Goal: Information Seeking & Learning: Learn about a topic

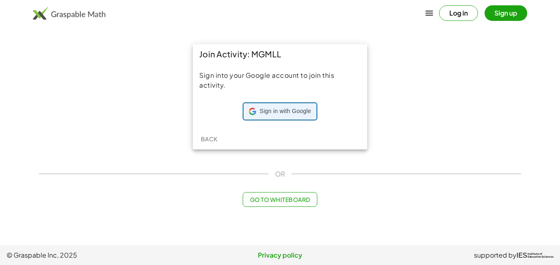
click at [295, 111] on span "Sign in with Google" at bounding box center [285, 111] width 51 height 8
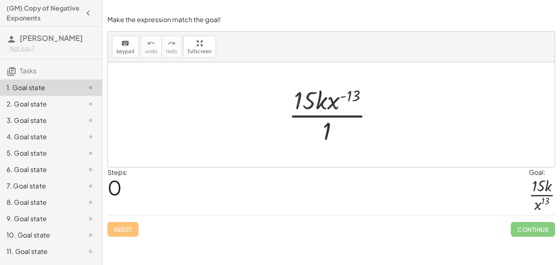
click at [309, 100] on div at bounding box center [335, 114] width 100 height 63
click at [335, 99] on div at bounding box center [335, 114] width 100 height 63
drag, startPoint x: 356, startPoint y: 91, endPoint x: 326, endPoint y: 132, distance: 50.1
click at [326, 132] on div at bounding box center [335, 114] width 100 height 63
drag, startPoint x: 335, startPoint y: 97, endPoint x: 327, endPoint y: 132, distance: 36.1
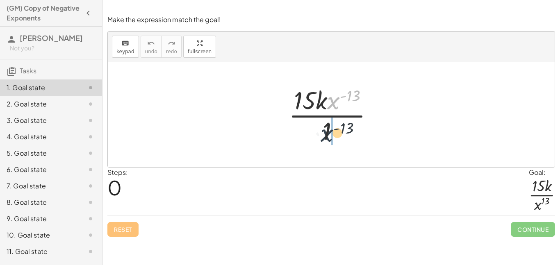
click at [327, 132] on div at bounding box center [335, 114] width 100 height 63
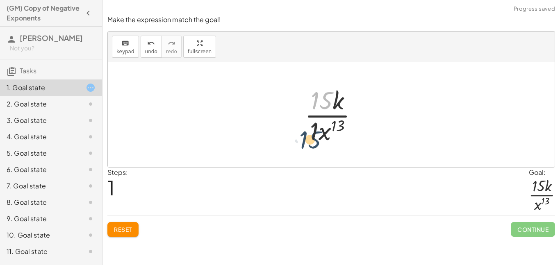
drag, startPoint x: 325, startPoint y: 102, endPoint x: 315, endPoint y: 142, distance: 41.2
click at [315, 142] on div at bounding box center [335, 114] width 68 height 63
drag, startPoint x: 336, startPoint y: 104, endPoint x: 326, endPoint y: 140, distance: 37.5
click at [326, 140] on div at bounding box center [335, 114] width 68 height 63
drag, startPoint x: 335, startPoint y: 126, endPoint x: 315, endPoint y: 129, distance: 20.4
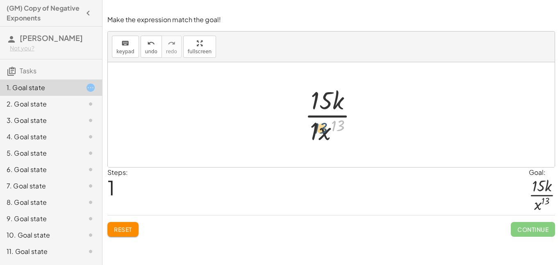
click at [315, 129] on div at bounding box center [335, 114] width 68 height 63
drag, startPoint x: 316, startPoint y: 131, endPoint x: 326, endPoint y: 136, distance: 10.6
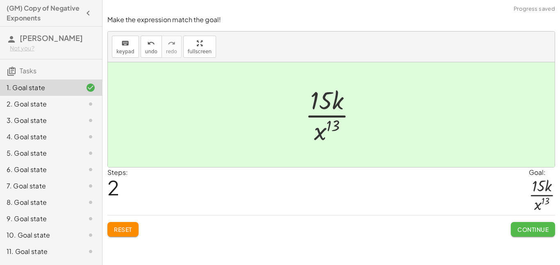
click at [529, 228] on span "Continue" at bounding box center [533, 229] width 31 height 7
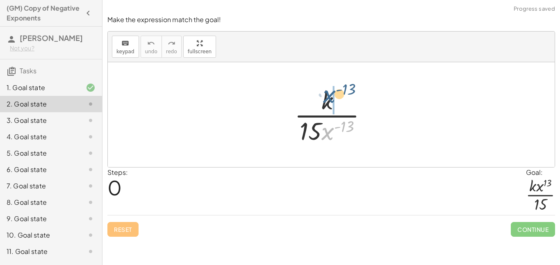
drag, startPoint x: 330, startPoint y: 136, endPoint x: 334, endPoint y: 104, distance: 32.6
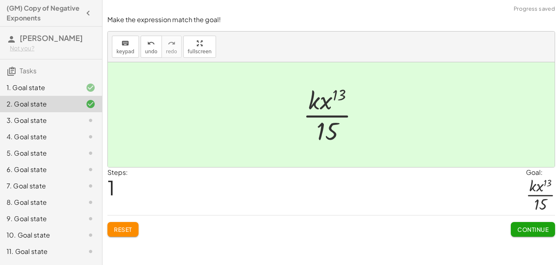
click at [532, 228] on span "Continue" at bounding box center [533, 229] width 31 height 7
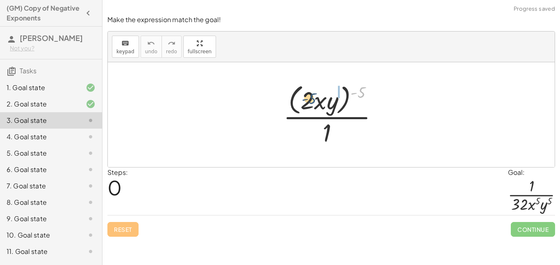
drag, startPoint x: 361, startPoint y: 94, endPoint x: 307, endPoint y: 102, distance: 54.2
click at [307, 102] on div at bounding box center [334, 114] width 110 height 67
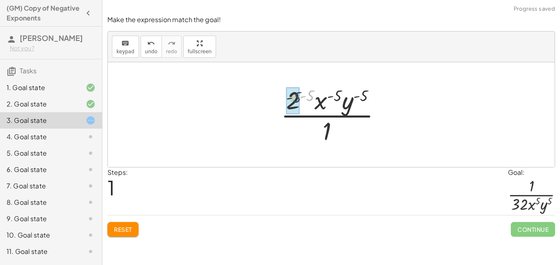
drag, startPoint x: 308, startPoint y: 96, endPoint x: 293, endPoint y: 98, distance: 14.5
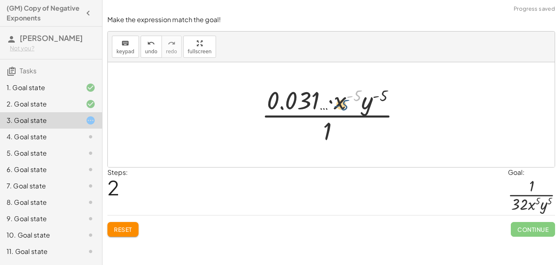
drag, startPoint x: 355, startPoint y: 93, endPoint x: 341, endPoint y: 103, distance: 17.1
click at [341, 103] on div at bounding box center [335, 114] width 154 height 63
drag, startPoint x: 381, startPoint y: 94, endPoint x: 335, endPoint y: 125, distance: 55.2
click at [335, 125] on div at bounding box center [335, 114] width 154 height 63
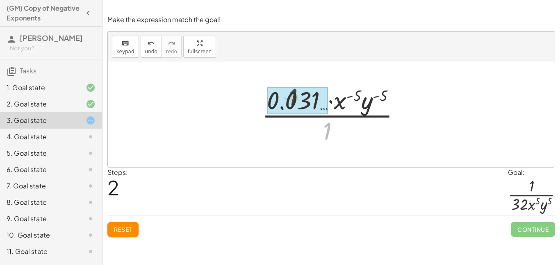
drag, startPoint x: 332, startPoint y: 131, endPoint x: 296, endPoint y: 96, distance: 50.2
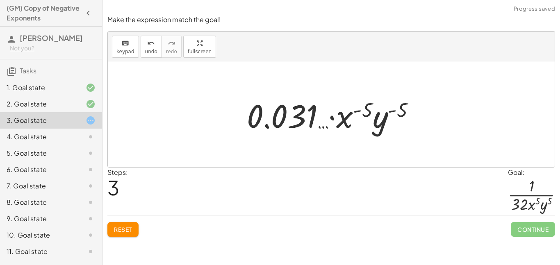
click at [128, 233] on span "Reset" at bounding box center [123, 229] width 18 height 7
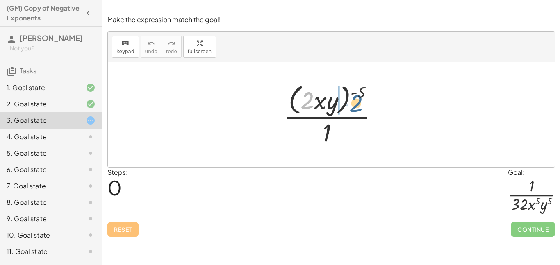
drag, startPoint x: 311, startPoint y: 99, endPoint x: 375, endPoint y: 88, distance: 64.1
click at [375, 88] on div at bounding box center [334, 114] width 110 height 67
click at [374, 89] on div at bounding box center [334, 114] width 110 height 67
drag, startPoint x: 363, startPoint y: 94, endPoint x: 331, endPoint y: 143, distance: 58.9
click at [331, 143] on div at bounding box center [334, 114] width 110 height 67
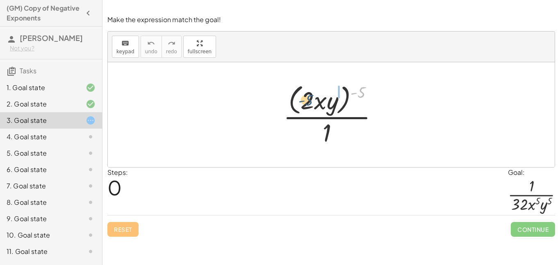
drag, startPoint x: 361, startPoint y: 95, endPoint x: 304, endPoint y: 103, distance: 57.7
click at [304, 103] on div at bounding box center [334, 114] width 110 height 67
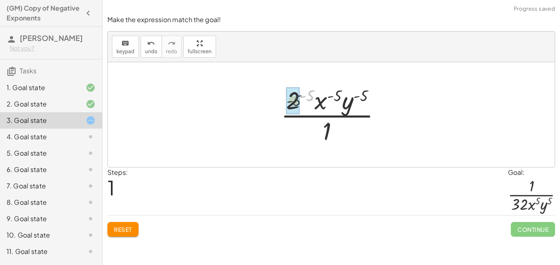
drag, startPoint x: 308, startPoint y: 96, endPoint x: 290, endPoint y: 102, distance: 18.3
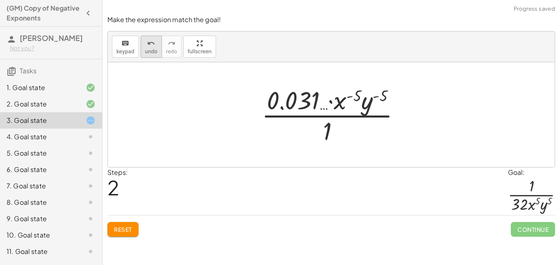
click at [152, 53] on span "undo" at bounding box center [151, 52] width 12 height 6
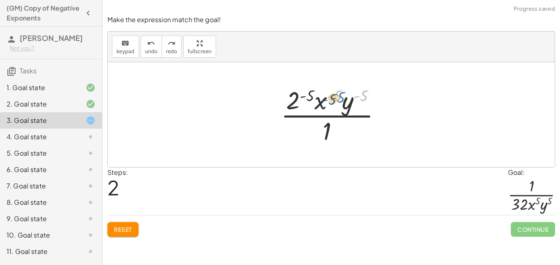
drag, startPoint x: 361, startPoint y: 95, endPoint x: 336, endPoint y: 96, distance: 24.6
click at [336, 96] on div at bounding box center [334, 114] width 115 height 63
drag, startPoint x: 288, startPoint y: 100, endPoint x: 327, endPoint y: 139, distance: 55.1
click at [327, 139] on div at bounding box center [334, 114] width 115 height 63
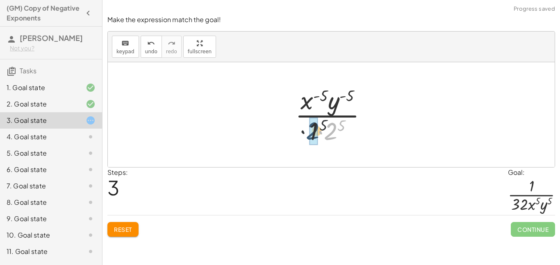
drag, startPoint x: 332, startPoint y: 135, endPoint x: 311, endPoint y: 135, distance: 20.9
drag, startPoint x: 333, startPoint y: 126, endPoint x: 324, endPoint y: 133, distance: 11.5
drag, startPoint x: 305, startPoint y: 104, endPoint x: 344, endPoint y: 131, distance: 47.2
click at [344, 131] on div at bounding box center [334, 114] width 87 height 63
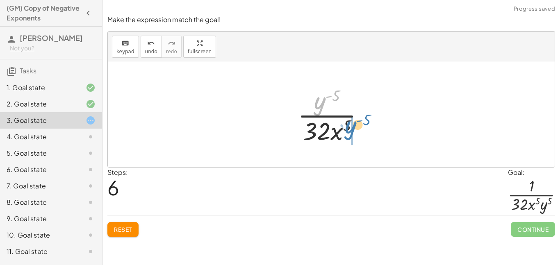
drag, startPoint x: 321, startPoint y: 109, endPoint x: 352, endPoint y: 133, distance: 39.1
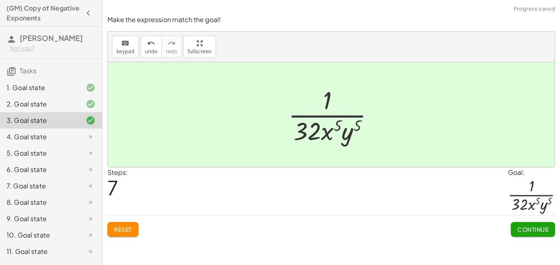
click at [523, 229] on span "Continue" at bounding box center [533, 229] width 31 height 7
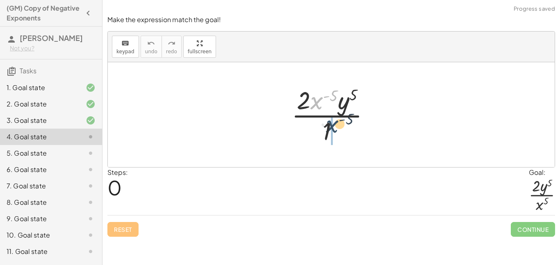
drag, startPoint x: 320, startPoint y: 109, endPoint x: 336, endPoint y: 133, distance: 28.8
click at [336, 133] on div at bounding box center [335, 114] width 94 height 63
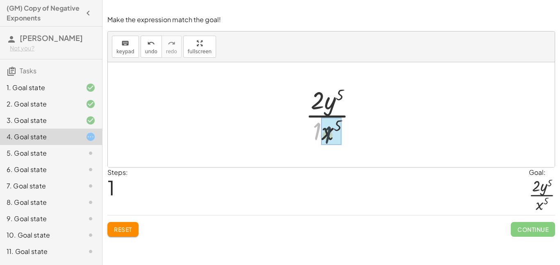
drag, startPoint x: 316, startPoint y: 132, endPoint x: 320, endPoint y: 133, distance: 4.3
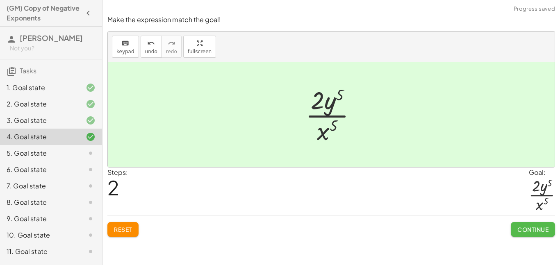
click at [534, 228] on span "Continue" at bounding box center [533, 229] width 31 height 7
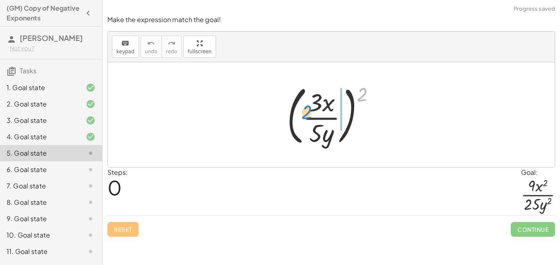
drag, startPoint x: 370, startPoint y: 86, endPoint x: 319, endPoint y: 101, distance: 53.5
click at [319, 101] on div at bounding box center [334, 115] width 103 height 68
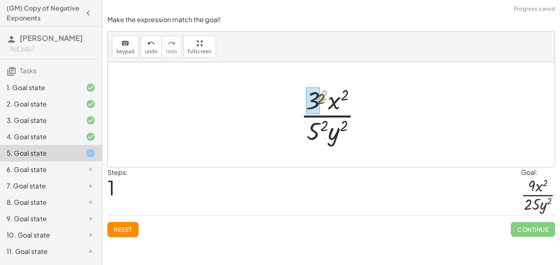
drag, startPoint x: 323, startPoint y: 94, endPoint x: 315, endPoint y: 104, distance: 12.6
drag, startPoint x: 323, startPoint y: 126, endPoint x: 315, endPoint y: 131, distance: 9.8
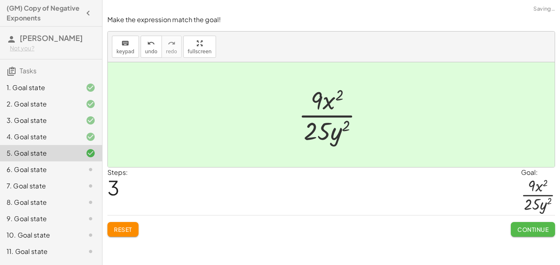
click at [523, 227] on span "Continue" at bounding box center [533, 229] width 31 height 7
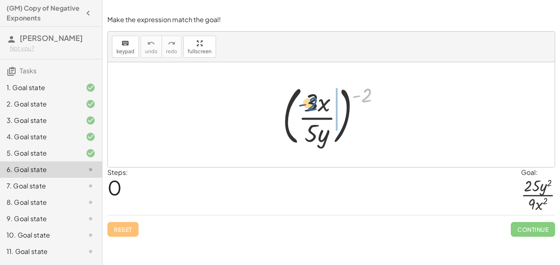
drag, startPoint x: 364, startPoint y: 95, endPoint x: 310, endPoint y: 104, distance: 54.9
click at [310, 104] on div at bounding box center [335, 115] width 112 height 68
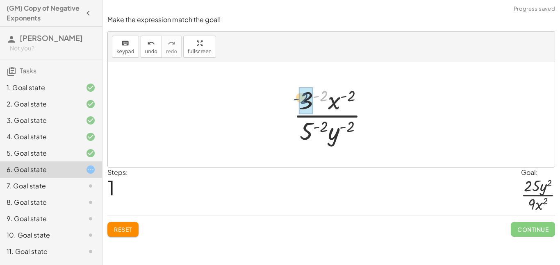
drag, startPoint x: 327, startPoint y: 97, endPoint x: 308, endPoint y: 100, distance: 19.4
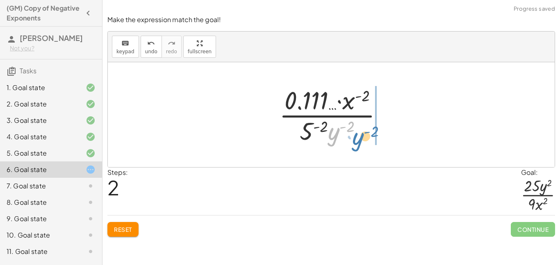
drag, startPoint x: 329, startPoint y: 126, endPoint x: 363, endPoint y: 131, distance: 33.7
click at [363, 131] on div at bounding box center [334, 114] width 119 height 63
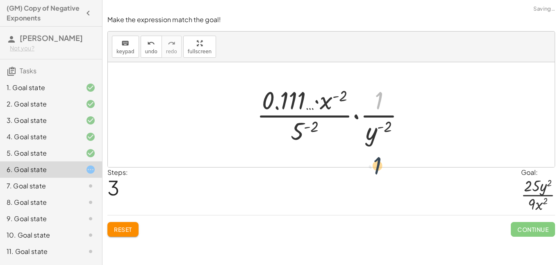
drag, startPoint x: 377, startPoint y: 99, endPoint x: 369, endPoint y: 140, distance: 41.5
click at [369, 140] on div at bounding box center [334, 114] width 163 height 63
drag, startPoint x: 318, startPoint y: 127, endPoint x: 299, endPoint y: 130, distance: 19.2
click at [341, 99] on div at bounding box center [334, 114] width 163 height 63
drag, startPoint x: 303, startPoint y: 153, endPoint x: 276, endPoint y: 119, distance: 43.8
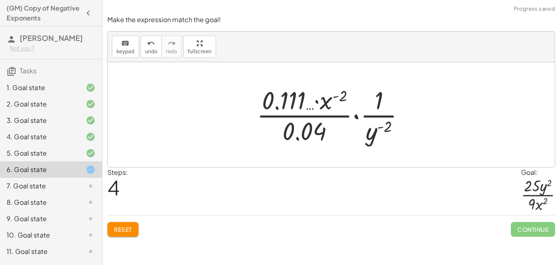
click at [276, 119] on div "( · 3 · x · 5 · y ) ( - 2 ) · 3 ( - 2 ) · x ( - 2 ) · 5 ( - 2 ) · y ( - 2 ) · 0…" at bounding box center [331, 114] width 447 height 105
click at [127, 233] on button "Reset" at bounding box center [122, 229] width 31 height 15
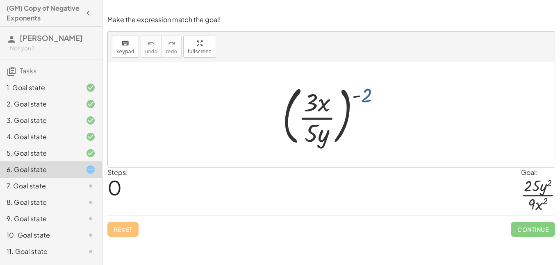
drag, startPoint x: 364, startPoint y: 100, endPoint x: 317, endPoint y: 121, distance: 51.2
click at [317, 121] on div at bounding box center [335, 115] width 112 height 68
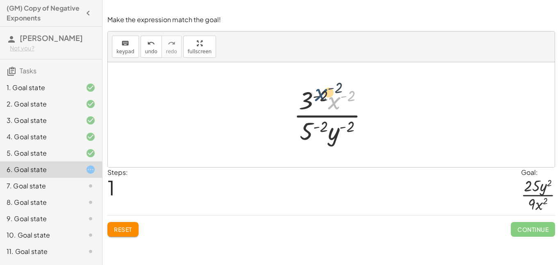
click at [335, 107] on div at bounding box center [335, 114] width 90 height 63
drag, startPoint x: 351, startPoint y: 93, endPoint x: 324, endPoint y: 93, distance: 26.7
click at [324, 93] on div at bounding box center [335, 114] width 90 height 63
drag, startPoint x: 305, startPoint y: 99, endPoint x: 308, endPoint y: 129, distance: 30.1
click at [308, 129] on div at bounding box center [335, 114] width 90 height 63
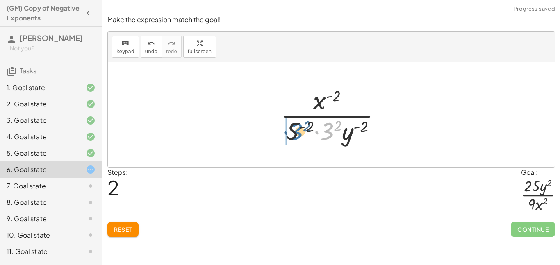
drag, startPoint x: 327, startPoint y: 129, endPoint x: 295, endPoint y: 130, distance: 32.0
click at [295, 130] on div at bounding box center [334, 114] width 116 height 63
drag, startPoint x: 322, startPoint y: 129, endPoint x: 295, endPoint y: 127, distance: 28.0
click at [295, 127] on div at bounding box center [334, 114] width 116 height 63
drag, startPoint x: 307, startPoint y: 125, endPoint x: 298, endPoint y: 131, distance: 11.3
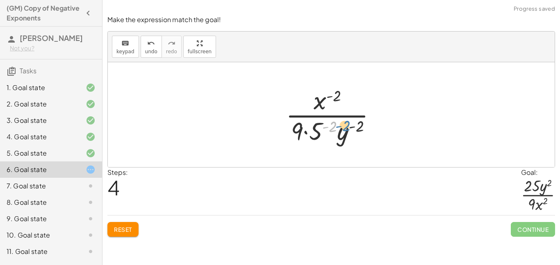
drag, startPoint x: 334, startPoint y: 122, endPoint x: 361, endPoint y: 119, distance: 26.8
click at [361, 119] on div at bounding box center [334, 114] width 105 height 63
drag, startPoint x: 320, startPoint y: 130, endPoint x: 299, endPoint y: 130, distance: 20.5
click at [299, 130] on div at bounding box center [334, 114] width 105 height 63
drag, startPoint x: 328, startPoint y: 128, endPoint x: 317, endPoint y: 132, distance: 12.2
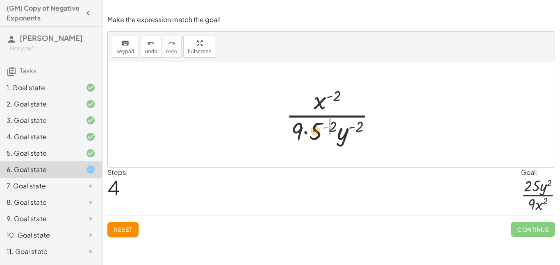
click at [317, 132] on div at bounding box center [334, 114] width 105 height 63
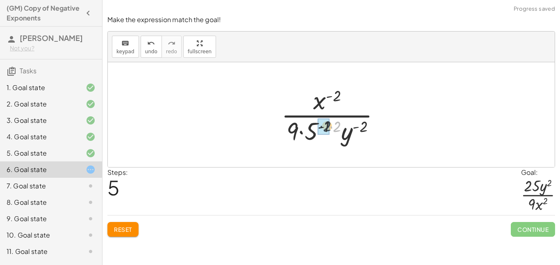
drag, startPoint x: 337, startPoint y: 127, endPoint x: 326, endPoint y: 126, distance: 11.1
drag, startPoint x: 329, startPoint y: 127, endPoint x: 316, endPoint y: 131, distance: 13.1
click at [316, 131] on div at bounding box center [334, 114] width 105 height 63
drag, startPoint x: 332, startPoint y: 126, endPoint x: 320, endPoint y: 124, distance: 11.7
drag, startPoint x: 353, startPoint y: 126, endPoint x: 328, endPoint y: 123, distance: 25.1
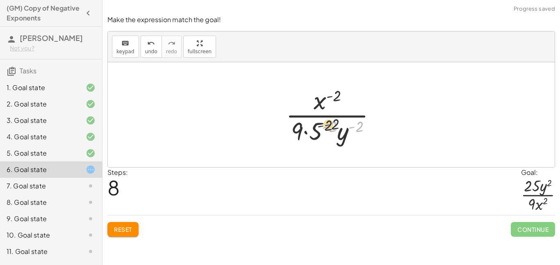
click at [328, 123] on div at bounding box center [334, 114] width 105 height 63
drag, startPoint x: 318, startPoint y: 131, endPoint x: 297, endPoint y: 128, distance: 21.6
click at [297, 128] on div at bounding box center [334, 114] width 105 height 63
click at [141, 48] on button "undo undo" at bounding box center [151, 47] width 21 height 22
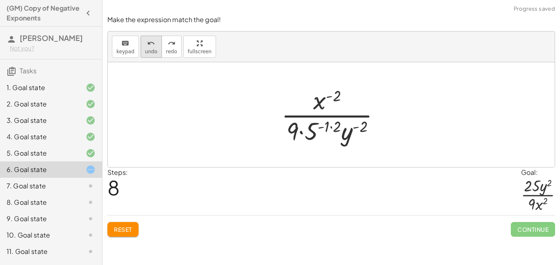
click at [147, 41] on icon "undo" at bounding box center [151, 44] width 8 height 10
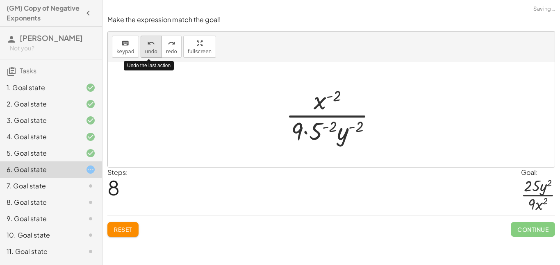
click at [147, 41] on icon "undo" at bounding box center [151, 44] width 8 height 10
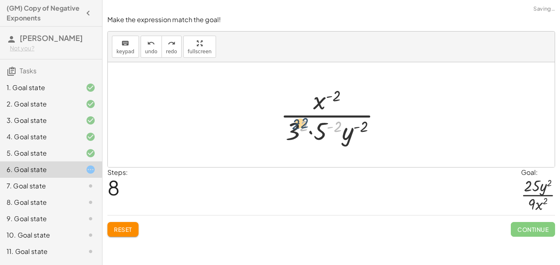
drag, startPoint x: 339, startPoint y: 128, endPoint x: 304, endPoint y: 125, distance: 34.6
click at [304, 125] on div at bounding box center [334, 114] width 116 height 63
drag, startPoint x: 337, startPoint y: 126, endPoint x: 320, endPoint y: 130, distance: 18.2
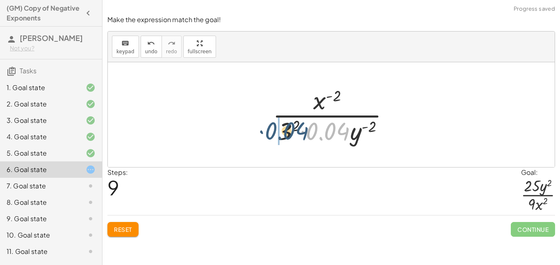
drag, startPoint x: 333, startPoint y: 132, endPoint x: 290, endPoint y: 129, distance: 43.6
click at [290, 129] on div at bounding box center [335, 114] width 132 height 63
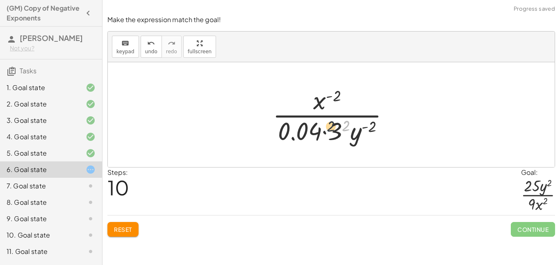
drag, startPoint x: 343, startPoint y: 134, endPoint x: 313, endPoint y: 132, distance: 29.6
click at [313, 132] on div at bounding box center [335, 114] width 132 height 63
drag, startPoint x: 350, startPoint y: 122, endPoint x: 340, endPoint y: 130, distance: 12.0
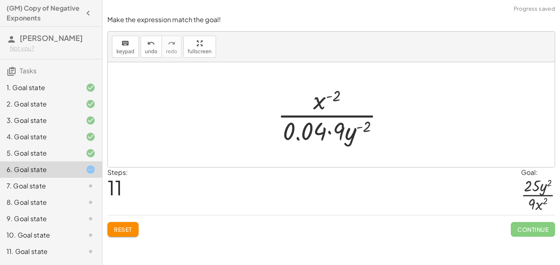
click at [158, 224] on div "Reset Continue" at bounding box center [331, 226] width 448 height 22
click at [138, 228] on button "Reset" at bounding box center [122, 229] width 31 height 15
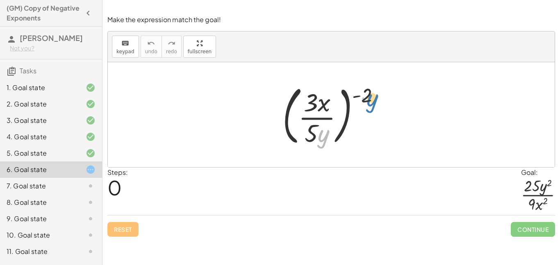
drag, startPoint x: 323, startPoint y: 128, endPoint x: 367, endPoint y: 90, distance: 58.4
click at [367, 90] on div at bounding box center [335, 115] width 112 height 68
drag, startPoint x: 371, startPoint y: 96, endPoint x: 329, endPoint y: 119, distance: 47.9
click at [329, 119] on div at bounding box center [335, 115] width 112 height 68
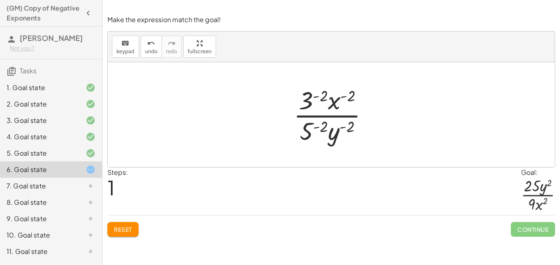
drag, startPoint x: 308, startPoint y: 107, endPoint x: 308, endPoint y: 135, distance: 27.5
click at [308, 135] on div at bounding box center [335, 114] width 90 height 63
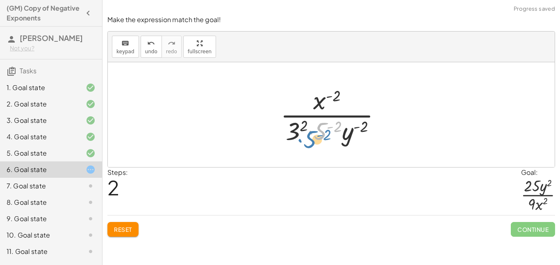
drag, startPoint x: 308, startPoint y: 135, endPoint x: 301, endPoint y: 137, distance: 8.3
click at [301, 137] on div at bounding box center [334, 114] width 116 height 63
drag, startPoint x: 293, startPoint y: 136, endPoint x: 320, endPoint y: 136, distance: 27.1
click at [320, 136] on div at bounding box center [334, 114] width 116 height 63
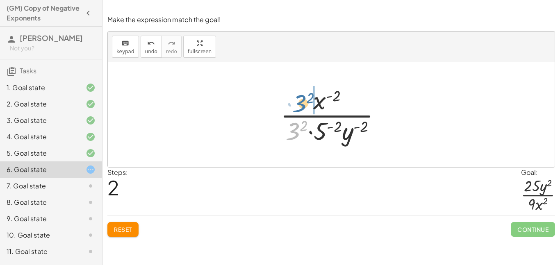
drag, startPoint x: 295, startPoint y: 135, endPoint x: 301, endPoint y: 105, distance: 30.7
click at [301, 105] on div at bounding box center [334, 114] width 116 height 63
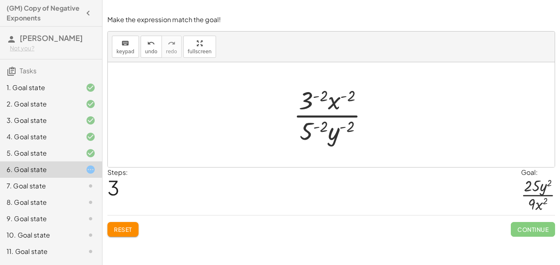
click at [147, 181] on div "Steps: 3 Goal: · 25 · y 2 · 9 · x 2" at bounding box center [331, 192] width 448 height 48
click at [116, 233] on span "Reset" at bounding box center [123, 229] width 18 height 7
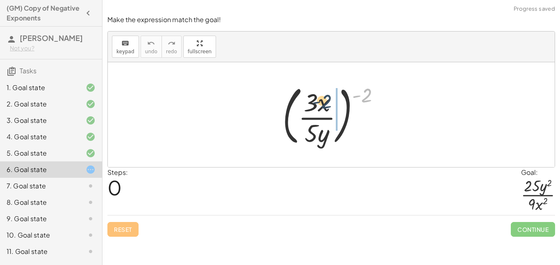
drag, startPoint x: 369, startPoint y: 91, endPoint x: 315, endPoint y: 104, distance: 55.1
click at [315, 104] on div at bounding box center [335, 115] width 112 height 68
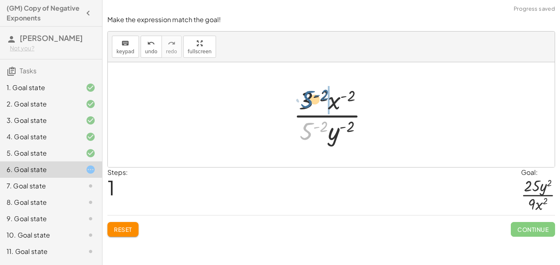
drag, startPoint x: 311, startPoint y: 132, endPoint x: 311, endPoint y: 100, distance: 32.0
click at [311, 100] on div at bounding box center [335, 114] width 90 height 63
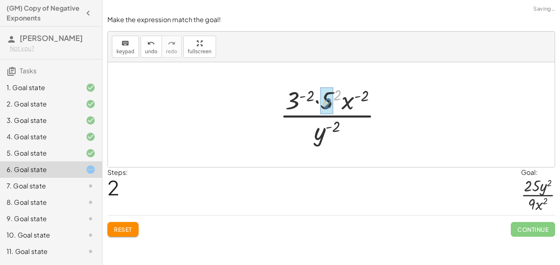
drag, startPoint x: 334, startPoint y: 94, endPoint x: 326, endPoint y: 101, distance: 11.1
drag, startPoint x: 290, startPoint y: 100, endPoint x: 330, endPoint y: 103, distance: 40.3
click at [330, 103] on div at bounding box center [334, 114] width 122 height 63
drag, startPoint x: 363, startPoint y: 98, endPoint x: 335, endPoint y: 96, distance: 27.9
click at [335, 96] on div at bounding box center [334, 114] width 122 height 63
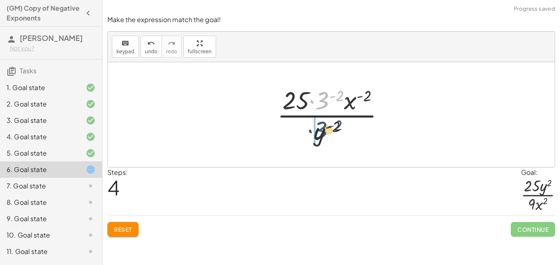
drag, startPoint x: 326, startPoint y: 100, endPoint x: 299, endPoint y: 134, distance: 42.9
click at [299, 134] on div at bounding box center [334, 114] width 122 height 63
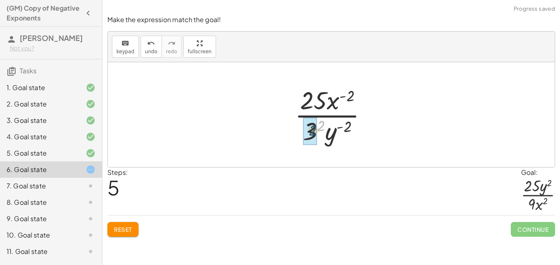
drag, startPoint x: 321, startPoint y: 125, endPoint x: 311, endPoint y: 130, distance: 11.9
drag, startPoint x: 340, startPoint y: 129, endPoint x: 351, endPoint y: 98, distance: 32.8
click at [351, 98] on div at bounding box center [334, 114] width 87 height 63
drag, startPoint x: 323, startPoint y: 140, endPoint x: 311, endPoint y: 132, distance: 14.1
click at [311, 132] on div at bounding box center [334, 114] width 87 height 63
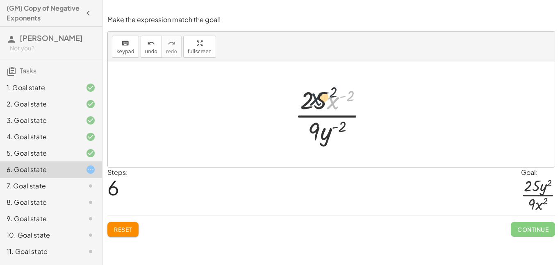
drag, startPoint x: 336, startPoint y: 110, endPoint x: 318, endPoint y: 105, distance: 18.5
click at [318, 105] on div at bounding box center [334, 114] width 87 height 63
drag, startPoint x: 347, startPoint y: 96, endPoint x: 315, endPoint y: 132, distance: 48.8
click at [315, 132] on div at bounding box center [334, 114] width 87 height 63
drag, startPoint x: 320, startPoint y: 102, endPoint x: 348, endPoint y: 99, distance: 28.0
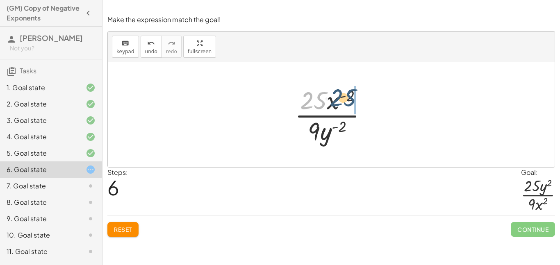
click at [348, 99] on div at bounding box center [334, 114] width 87 height 63
drag, startPoint x: 348, startPoint y: 100, endPoint x: 323, endPoint y: 96, distance: 25.9
click at [323, 96] on div at bounding box center [334, 114] width 87 height 63
drag, startPoint x: 336, startPoint y: 103, endPoint x: 300, endPoint y: 102, distance: 35.7
click at [130, 232] on span "Reset" at bounding box center [123, 229] width 18 height 7
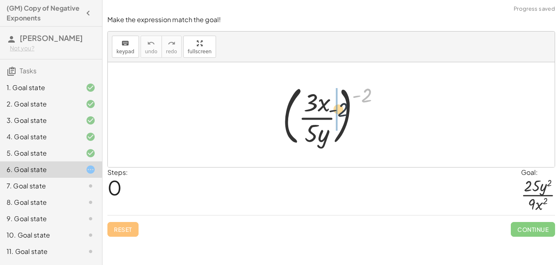
drag, startPoint x: 366, startPoint y: 93, endPoint x: 320, endPoint y: 114, distance: 50.5
click at [320, 114] on div at bounding box center [335, 115] width 112 height 68
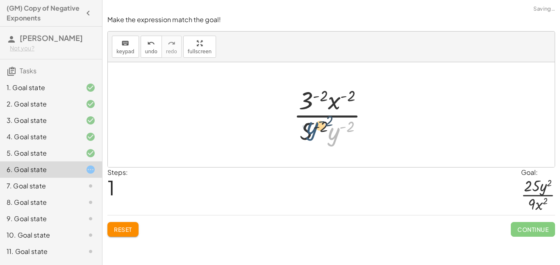
drag, startPoint x: 332, startPoint y: 139, endPoint x: 303, endPoint y: 131, distance: 30.4
click at [303, 131] on div at bounding box center [335, 114] width 90 height 63
drag, startPoint x: 337, startPoint y: 107, endPoint x: 320, endPoint y: 139, distance: 36.3
click at [320, 139] on div at bounding box center [335, 114] width 90 height 63
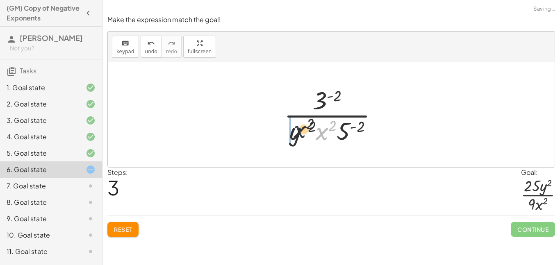
drag, startPoint x: 326, startPoint y: 137, endPoint x: 299, endPoint y: 134, distance: 26.8
click at [299, 134] on div at bounding box center [334, 114] width 109 height 63
drag, startPoint x: 324, startPoint y: 106, endPoint x: 337, endPoint y: 100, distance: 14.0
click at [337, 100] on div at bounding box center [334, 114] width 109 height 63
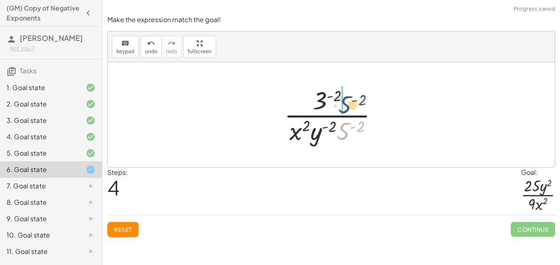
drag, startPoint x: 344, startPoint y: 127, endPoint x: 345, endPoint y: 100, distance: 26.7
click at [345, 100] on div at bounding box center [334, 114] width 109 height 63
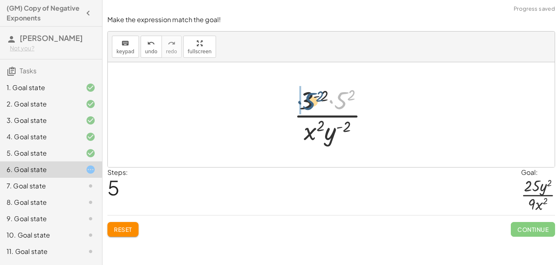
drag, startPoint x: 345, startPoint y: 100, endPoint x: 312, endPoint y: 101, distance: 33.2
click at [312, 101] on div at bounding box center [334, 114] width 89 height 63
drag, startPoint x: 314, startPoint y: 102, endPoint x: 342, endPoint y: 102, distance: 28.3
click at [342, 102] on div at bounding box center [334, 114] width 89 height 63
drag, startPoint x: 316, startPoint y: 94, endPoint x: 309, endPoint y: 98, distance: 7.9
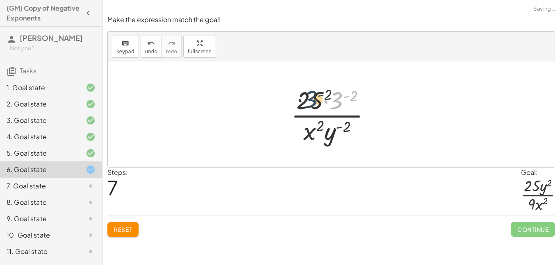
drag, startPoint x: 332, startPoint y: 102, endPoint x: 302, endPoint y: 100, distance: 30.0
click at [302, 100] on div at bounding box center [334, 114] width 95 height 63
drag, startPoint x: 306, startPoint y: 101, endPoint x: 332, endPoint y: 103, distance: 26.7
click at [332, 103] on div at bounding box center [334, 114] width 95 height 63
drag, startPoint x: 320, startPoint y: 100, endPoint x: 356, endPoint y: 98, distance: 35.4
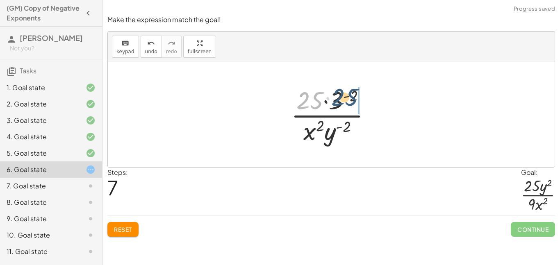
click at [356, 98] on div at bounding box center [334, 114] width 95 height 63
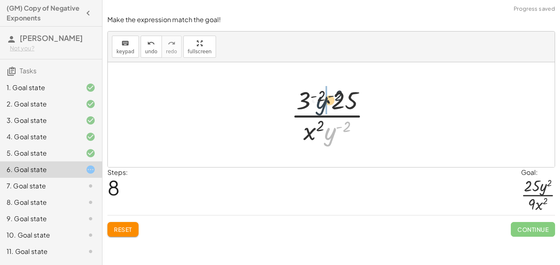
drag, startPoint x: 336, startPoint y: 131, endPoint x: 324, endPoint y: 96, distance: 36.8
click at [324, 96] on div at bounding box center [334, 114] width 95 height 63
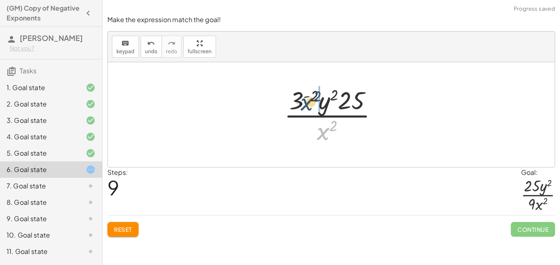
drag, startPoint x: 326, startPoint y: 130, endPoint x: 307, endPoint y: 96, distance: 39.8
click at [307, 96] on div at bounding box center [334, 114] width 109 height 63
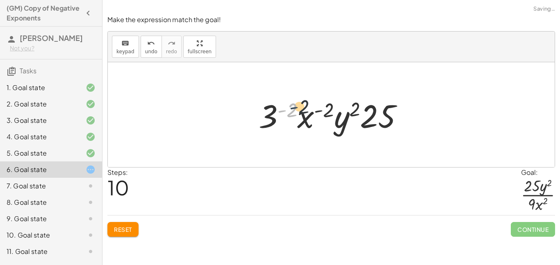
drag, startPoint x: 279, startPoint y: 116, endPoint x: 292, endPoint y: 113, distance: 13.5
click at [292, 113] on div at bounding box center [335, 115] width 160 height 42
drag, startPoint x: 314, startPoint y: 120, endPoint x: 296, endPoint y: 74, distance: 49.0
click at [153, 114] on div at bounding box center [331, 114] width 447 height 105
click at [151, 46] on icon "undo" at bounding box center [151, 44] width 8 height 10
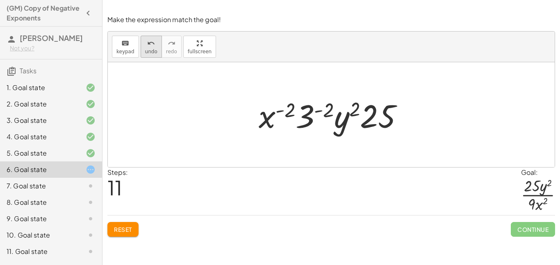
click at [151, 46] on icon "undo" at bounding box center [151, 44] width 8 height 10
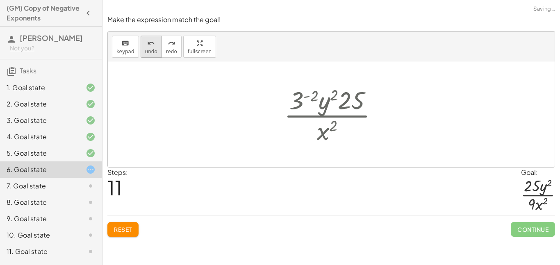
click at [151, 46] on icon "undo" at bounding box center [151, 44] width 8 height 10
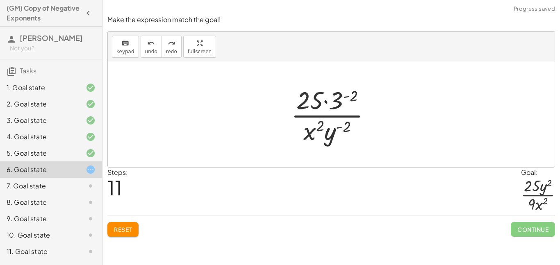
click at [124, 227] on span "Reset" at bounding box center [123, 229] width 18 height 7
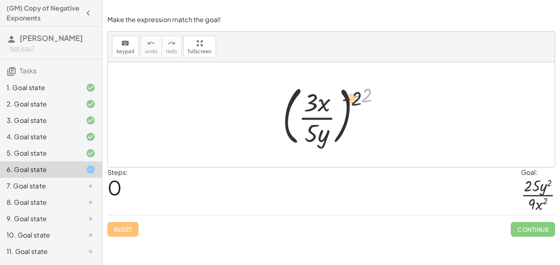
drag, startPoint x: 366, startPoint y: 90, endPoint x: 317, endPoint y: 105, distance: 51.8
click at [317, 105] on div at bounding box center [335, 115] width 112 height 68
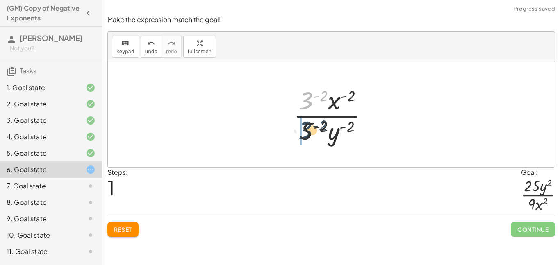
drag, startPoint x: 305, startPoint y: 94, endPoint x: 305, endPoint y: 127, distance: 32.4
click at [305, 127] on div at bounding box center [335, 114] width 90 height 63
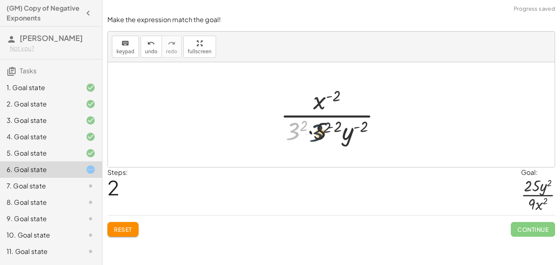
drag, startPoint x: 297, startPoint y: 127, endPoint x: 325, endPoint y: 130, distance: 28.1
click at [325, 130] on div at bounding box center [334, 114] width 116 height 63
drag, startPoint x: 325, startPoint y: 130, endPoint x: 299, endPoint y: 131, distance: 25.9
click at [299, 131] on div at bounding box center [334, 114] width 116 height 63
drag, startPoint x: 327, startPoint y: 129, endPoint x: 294, endPoint y: 131, distance: 32.9
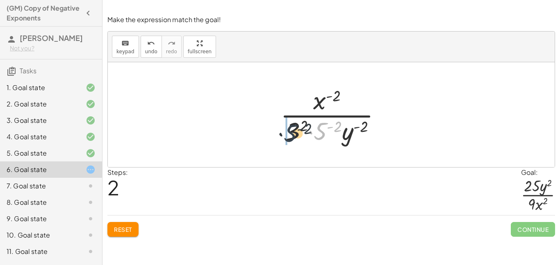
click at [294, 131] on div at bounding box center [334, 114] width 116 height 63
drag, startPoint x: 328, startPoint y: 127, endPoint x: 302, endPoint y: 128, distance: 26.3
click at [302, 128] on div at bounding box center [334, 114] width 116 height 63
drag, startPoint x: 314, startPoint y: 125, endPoint x: 290, endPoint y: 129, distance: 24.2
click at [290, 129] on div at bounding box center [334, 114] width 116 height 63
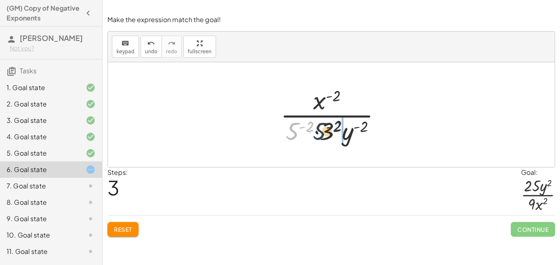
drag, startPoint x: 289, startPoint y: 132, endPoint x: 325, endPoint y: 133, distance: 35.7
click at [325, 133] on div at bounding box center [334, 114] width 116 height 63
drag, startPoint x: 306, startPoint y: 125, endPoint x: 295, endPoint y: 130, distance: 12.5
drag, startPoint x: 324, startPoint y: 130, endPoint x: 296, endPoint y: 132, distance: 28.0
click at [296, 132] on div at bounding box center [334, 114] width 105 height 63
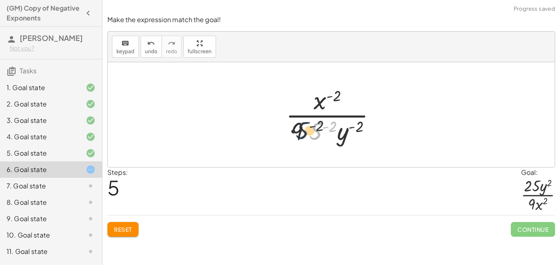
drag, startPoint x: 320, startPoint y: 135, endPoint x: 300, endPoint y: 134, distance: 19.7
click at [300, 134] on div at bounding box center [334, 114] width 105 height 63
drag, startPoint x: 317, startPoint y: 130, endPoint x: 288, endPoint y: 131, distance: 29.1
click at [288, 131] on div at bounding box center [334, 114] width 105 height 63
drag, startPoint x: 333, startPoint y: 130, endPoint x: 302, endPoint y: 131, distance: 30.4
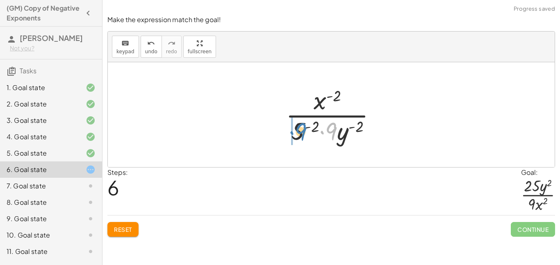
click at [302, 131] on div at bounding box center [334, 114] width 105 height 63
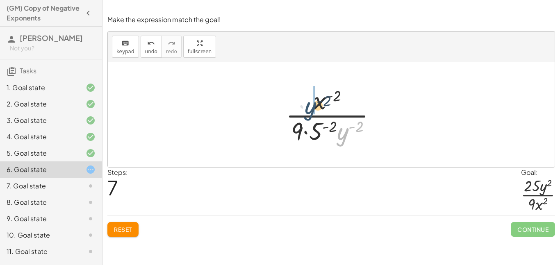
drag, startPoint x: 345, startPoint y: 132, endPoint x: 310, endPoint y: 105, distance: 44.4
click at [310, 105] on div at bounding box center [334, 114] width 105 height 63
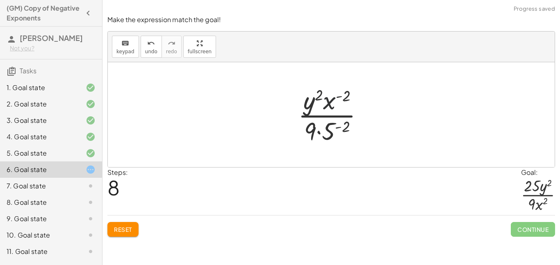
drag, startPoint x: 328, startPoint y: 106, endPoint x: 309, endPoint y: 106, distance: 18.9
click at [309, 106] on div at bounding box center [334, 114] width 80 height 63
drag, startPoint x: 317, startPoint y: 91, endPoint x: 312, endPoint y: 95, distance: 6.7
click at [312, 95] on div at bounding box center [334, 114] width 80 height 63
drag, startPoint x: 331, startPoint y: 128, endPoint x: 325, endPoint y: 102, distance: 26.7
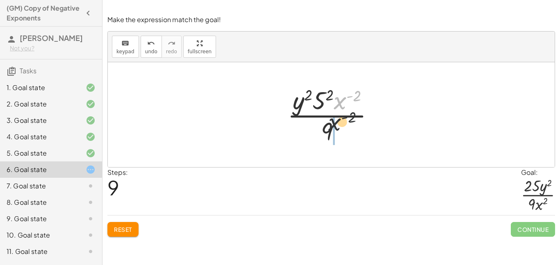
drag, startPoint x: 343, startPoint y: 108, endPoint x: 336, endPoint y: 138, distance: 30.9
click at [336, 138] on div at bounding box center [334, 114] width 102 height 63
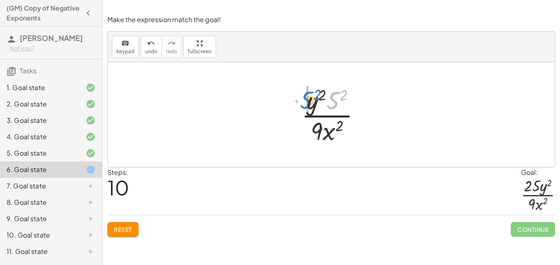
drag, startPoint x: 330, startPoint y: 101, endPoint x: 302, endPoint y: 100, distance: 27.9
click at [302, 100] on div at bounding box center [334, 114] width 74 height 63
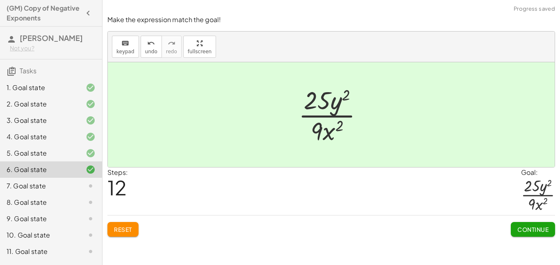
click at [532, 226] on span "Continue" at bounding box center [533, 229] width 31 height 7
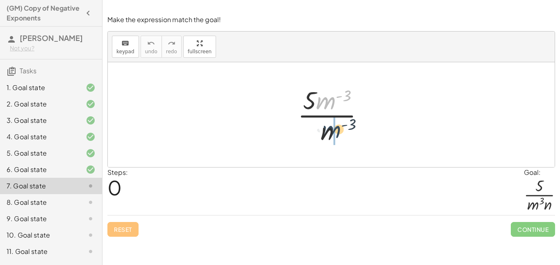
drag, startPoint x: 324, startPoint y: 103, endPoint x: 320, endPoint y: 132, distance: 29.5
click at [320, 132] on div at bounding box center [334, 114] width 81 height 63
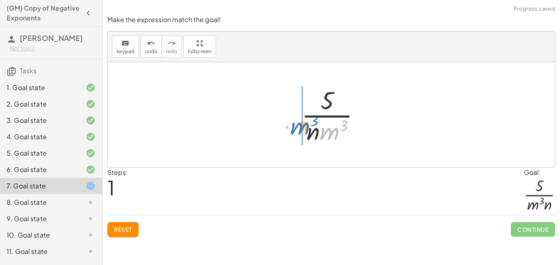
drag, startPoint x: 334, startPoint y: 131, endPoint x: 305, endPoint y: 129, distance: 29.2
click at [305, 129] on div at bounding box center [334, 114] width 74 height 63
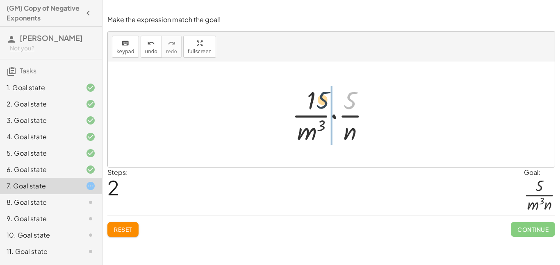
drag, startPoint x: 352, startPoint y: 108, endPoint x: 315, endPoint y: 107, distance: 37.3
click at [315, 107] on div at bounding box center [334, 114] width 93 height 63
drag, startPoint x: 343, startPoint y: 130, endPoint x: 313, endPoint y: 129, distance: 30.0
click at [313, 129] on div at bounding box center [334, 114] width 93 height 63
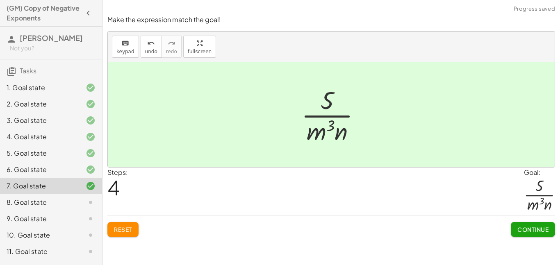
click at [537, 232] on span "Continue" at bounding box center [533, 229] width 31 height 7
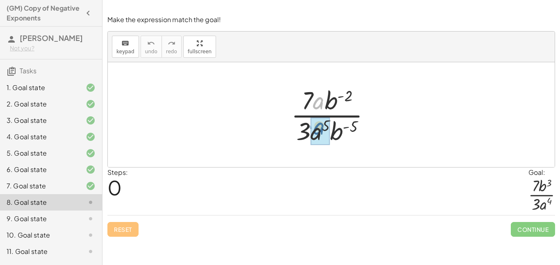
drag, startPoint x: 318, startPoint y: 105, endPoint x: 318, endPoint y: 131, distance: 25.8
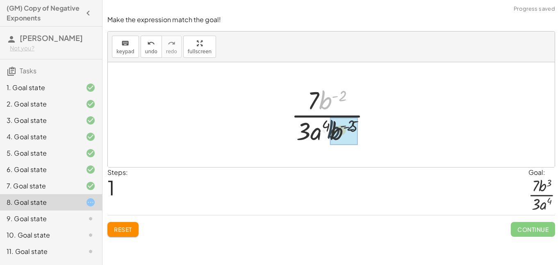
drag, startPoint x: 329, startPoint y: 105, endPoint x: 337, endPoint y: 135, distance: 31.8
drag, startPoint x: 328, startPoint y: 135, endPoint x: 337, endPoint y: 135, distance: 9.5
click at [337, 135] on div at bounding box center [334, 114] width 95 height 63
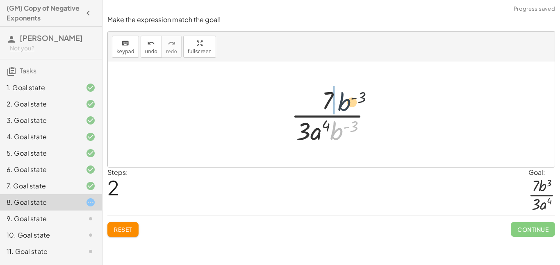
drag, startPoint x: 338, startPoint y: 134, endPoint x: 346, endPoint y: 100, distance: 34.2
click at [346, 100] on div at bounding box center [334, 114] width 95 height 63
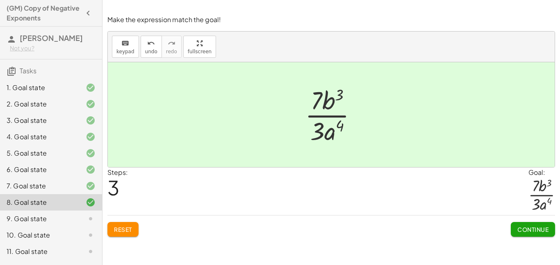
click at [533, 231] on span "Continue" at bounding box center [533, 229] width 31 height 7
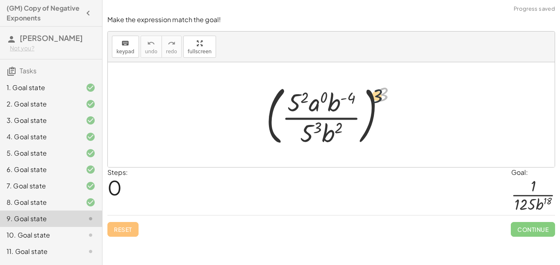
drag, startPoint x: 386, startPoint y: 92, endPoint x: 317, endPoint y: 100, distance: 69.4
click at [317, 100] on div at bounding box center [334, 115] width 145 height 68
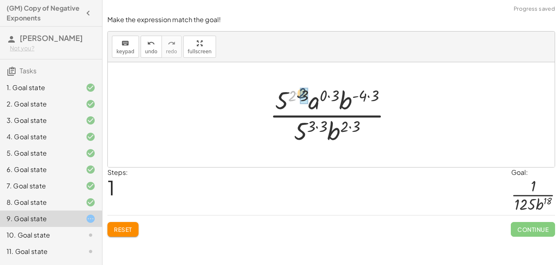
drag, startPoint x: 290, startPoint y: 100, endPoint x: 299, endPoint y: 98, distance: 9.4
click at [299, 98] on div at bounding box center [334, 114] width 137 height 63
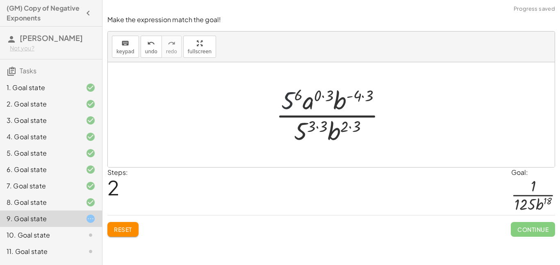
drag, startPoint x: 293, startPoint y: 93, endPoint x: 289, endPoint y: 100, distance: 8.3
click at [289, 100] on div at bounding box center [334, 114] width 125 height 63
drag, startPoint x: 329, startPoint y: 96, endPoint x: 318, endPoint y: 94, distance: 11.3
drag, startPoint x: 325, startPoint y: 96, endPoint x: 312, endPoint y: 106, distance: 17.0
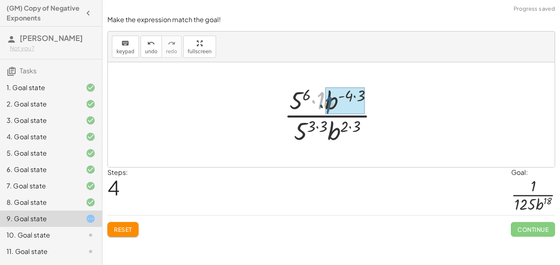
drag, startPoint x: 320, startPoint y: 98, endPoint x: 327, endPoint y: 103, distance: 8.7
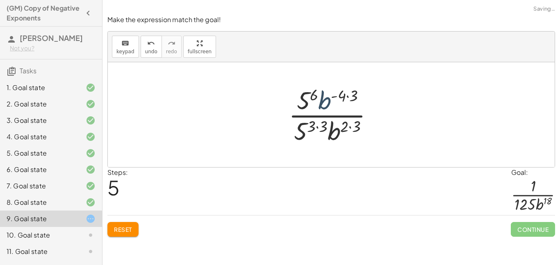
click at [327, 103] on div at bounding box center [335, 114] width 100 height 63
drag, startPoint x: 354, startPoint y: 99, endPoint x: 335, endPoint y: 96, distance: 19.6
drag, startPoint x: 349, startPoint y: 97, endPoint x: 329, endPoint y: 102, distance: 20.7
click at [329, 102] on div at bounding box center [335, 114] width 100 height 63
drag, startPoint x: 349, startPoint y: 124, endPoint x: 340, endPoint y: 123, distance: 9.5
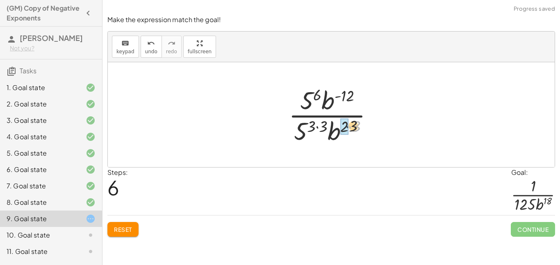
click at [340, 123] on div at bounding box center [335, 114] width 100 height 63
drag, startPoint x: 331, startPoint y: 125, endPoint x: 320, endPoint y: 126, distance: 11.6
drag, startPoint x: 323, startPoint y: 126, endPoint x: 313, endPoint y: 132, distance: 11.8
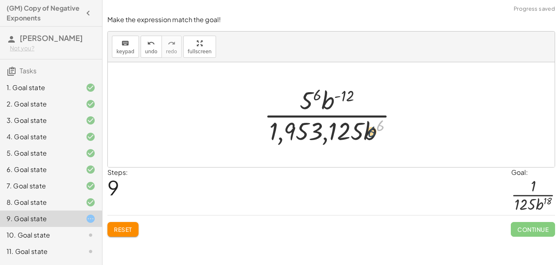
drag, startPoint x: 377, startPoint y: 126, endPoint x: 365, endPoint y: 134, distance: 14.2
click at [365, 134] on div at bounding box center [334, 114] width 148 height 63
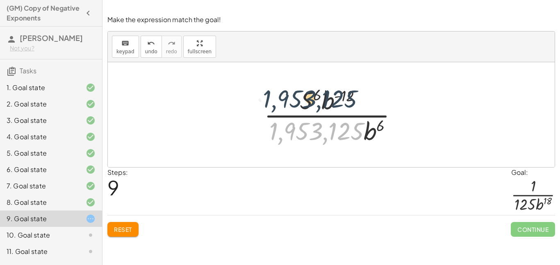
drag, startPoint x: 343, startPoint y: 130, endPoint x: 333, endPoint y: 95, distance: 36.7
click at [333, 95] on div at bounding box center [334, 114] width 148 height 63
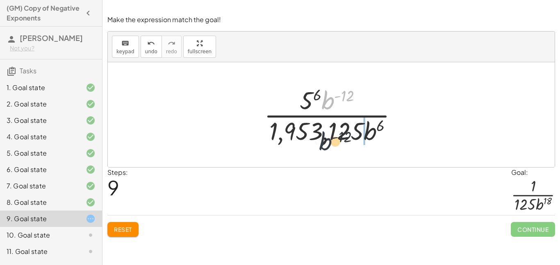
drag, startPoint x: 327, startPoint y: 101, endPoint x: 322, endPoint y: 143, distance: 42.2
click at [322, 143] on div at bounding box center [334, 114] width 148 height 63
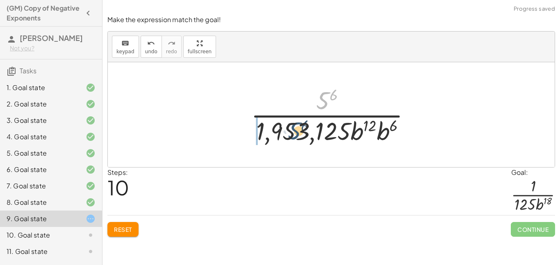
drag, startPoint x: 326, startPoint y: 103, endPoint x: 295, endPoint y: 136, distance: 45.5
click at [295, 136] on div at bounding box center [334, 114] width 175 height 63
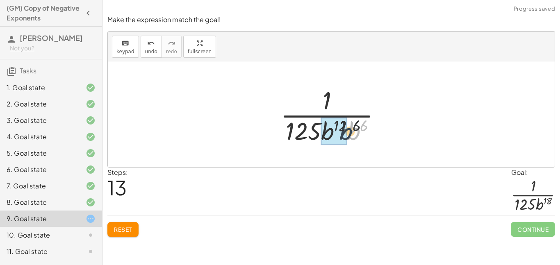
drag, startPoint x: 356, startPoint y: 136, endPoint x: 339, endPoint y: 135, distance: 16.8
drag, startPoint x: 362, startPoint y: 127, endPoint x: 341, endPoint y: 126, distance: 21.0
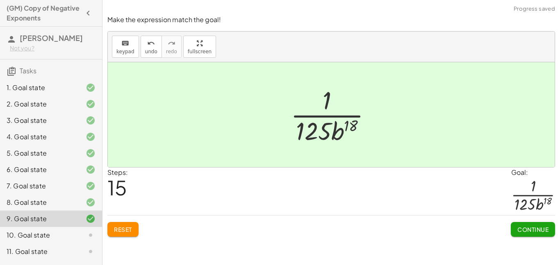
click at [524, 230] on span "Continue" at bounding box center [533, 229] width 31 height 7
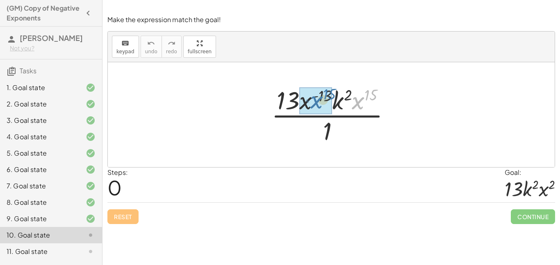
drag, startPoint x: 360, startPoint y: 105, endPoint x: 317, endPoint y: 102, distance: 43.6
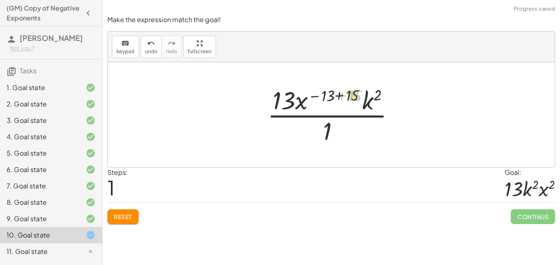
drag, startPoint x: 351, startPoint y: 96, endPoint x: 333, endPoint y: 94, distance: 18.6
click at [333, 94] on div at bounding box center [334, 114] width 142 height 63
drag, startPoint x: 352, startPoint y: 96, endPoint x: 327, endPoint y: 95, distance: 25.4
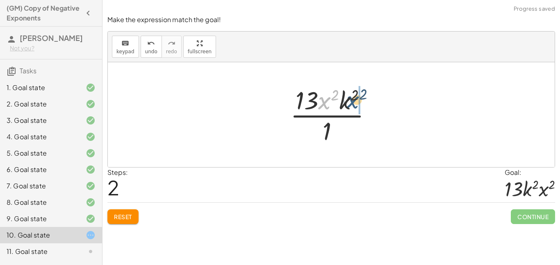
drag, startPoint x: 321, startPoint y: 101, endPoint x: 350, endPoint y: 101, distance: 29.5
click at [350, 101] on div at bounding box center [334, 114] width 96 height 63
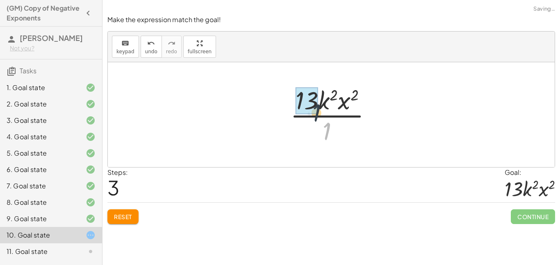
drag, startPoint x: 327, startPoint y: 131, endPoint x: 303, endPoint y: 89, distance: 48.9
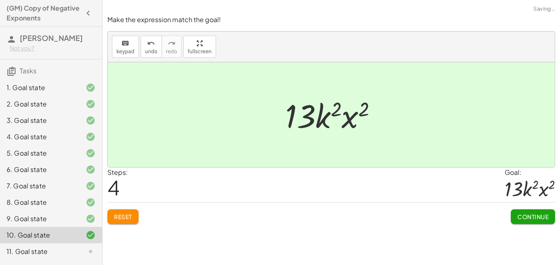
click at [543, 218] on span "Continue" at bounding box center [533, 216] width 31 height 7
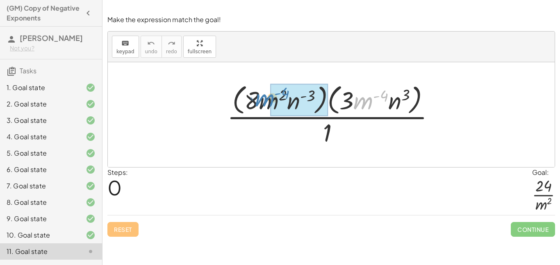
drag, startPoint x: 358, startPoint y: 103, endPoint x: 259, endPoint y: 102, distance: 98.5
click at [259, 102] on div at bounding box center [334, 114] width 223 height 67
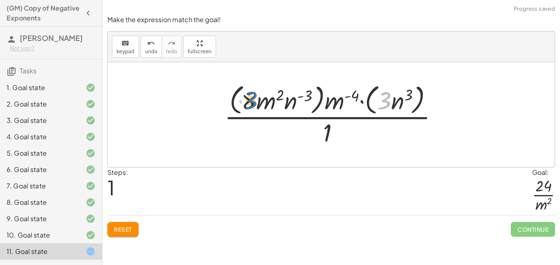
drag, startPoint x: 388, startPoint y: 101, endPoint x: 251, endPoint y: 103, distance: 136.2
click at [251, 103] on div at bounding box center [334, 114] width 229 height 67
drag, startPoint x: 397, startPoint y: 104, endPoint x: 358, endPoint y: 98, distance: 40.3
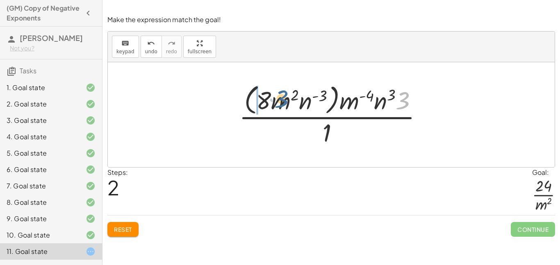
drag, startPoint x: 401, startPoint y: 100, endPoint x: 277, endPoint y: 100, distance: 124.3
click at [277, 100] on div at bounding box center [334, 114] width 199 height 67
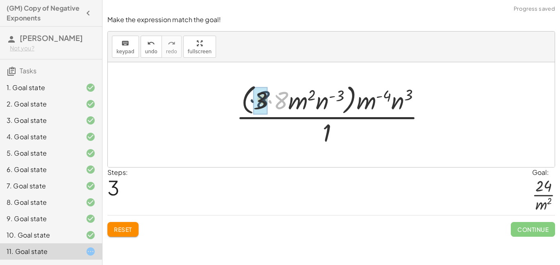
drag, startPoint x: 283, startPoint y: 103, endPoint x: 263, endPoint y: 102, distance: 20.1
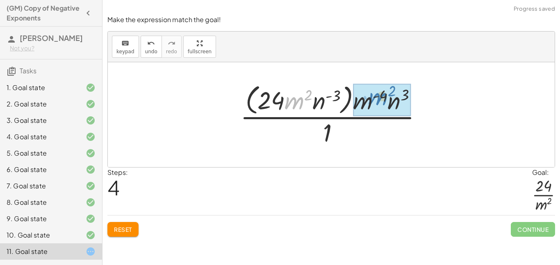
drag, startPoint x: 292, startPoint y: 104, endPoint x: 375, endPoint y: 101, distance: 82.9
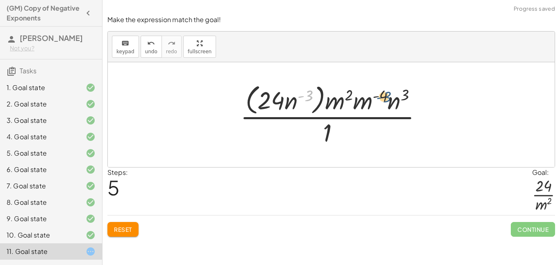
drag, startPoint x: 298, startPoint y: 101, endPoint x: 386, endPoint y: 102, distance: 87.4
click at [386, 102] on div at bounding box center [334, 114] width 197 height 67
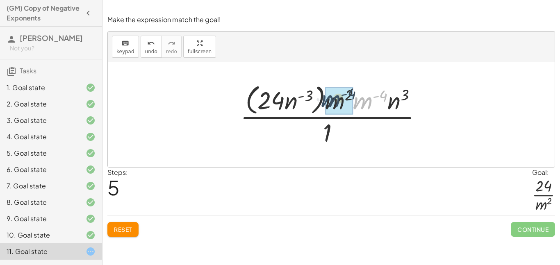
drag, startPoint x: 369, startPoint y: 103, endPoint x: 334, endPoint y: 101, distance: 34.9
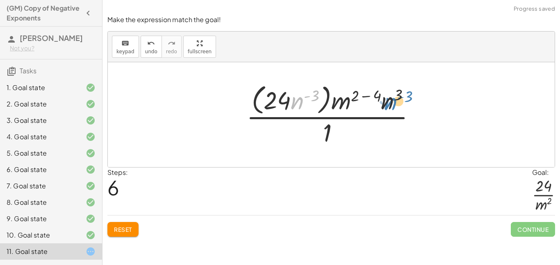
drag, startPoint x: 300, startPoint y: 103, endPoint x: 392, endPoint y: 103, distance: 92.3
click at [392, 103] on div at bounding box center [334, 114] width 184 height 67
drag, startPoint x: 392, startPoint y: 103, endPoint x: 300, endPoint y: 105, distance: 91.9
click at [300, 105] on div at bounding box center [334, 114] width 184 height 67
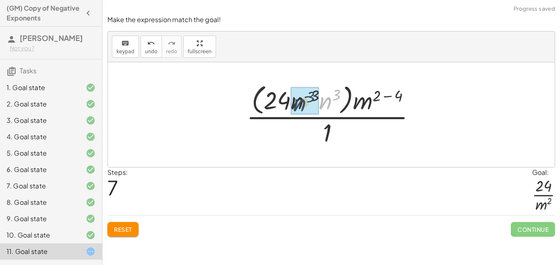
drag, startPoint x: 325, startPoint y: 100, endPoint x: 298, endPoint y: 102, distance: 26.7
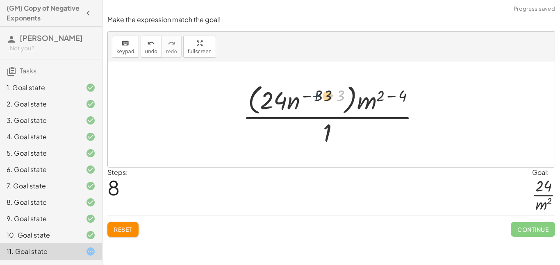
drag, startPoint x: 334, startPoint y: 98, endPoint x: 320, endPoint y: 98, distance: 14.4
click at [320, 98] on div at bounding box center [335, 114] width 192 height 67
drag, startPoint x: 335, startPoint y: 99, endPoint x: 316, endPoint y: 99, distance: 18.5
click at [313, 98] on div at bounding box center [335, 114] width 192 height 67
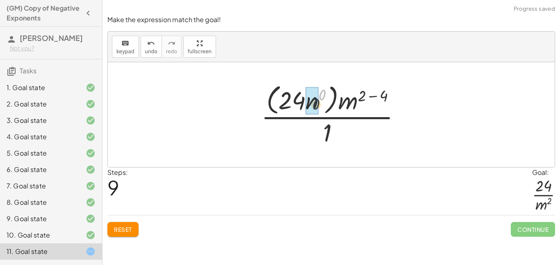
drag, startPoint x: 322, startPoint y: 95, endPoint x: 314, endPoint y: 105, distance: 13.2
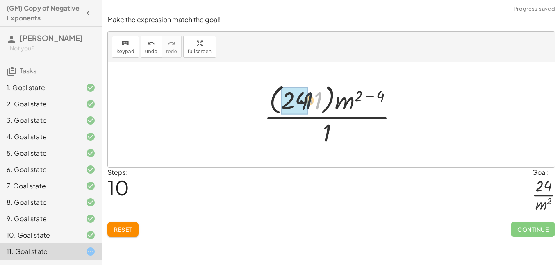
drag, startPoint x: 318, startPoint y: 103, endPoint x: 301, endPoint y: 104, distance: 17.7
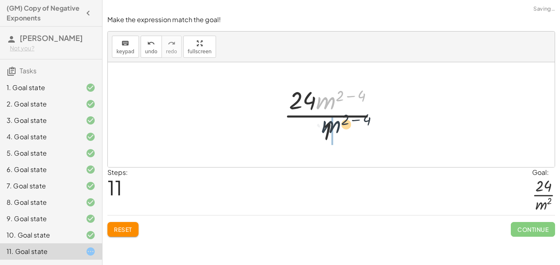
drag, startPoint x: 326, startPoint y: 105, endPoint x: 330, endPoint y: 135, distance: 29.8
click at [330, 135] on div at bounding box center [335, 114] width 110 height 63
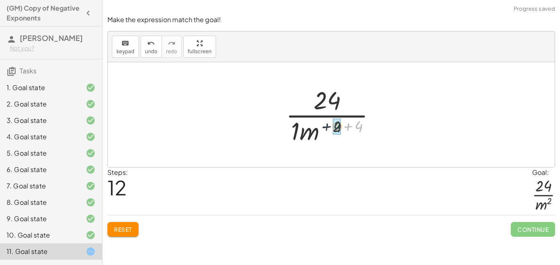
drag, startPoint x: 359, startPoint y: 128, endPoint x: 336, endPoint y: 128, distance: 22.6
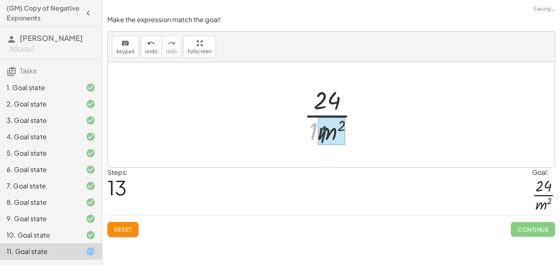
drag, startPoint x: 315, startPoint y: 131, endPoint x: 325, endPoint y: 135, distance: 11.4
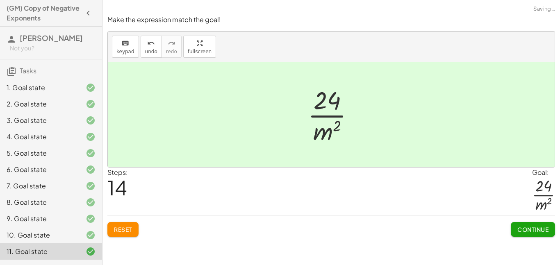
click at [528, 235] on button "Continue" at bounding box center [533, 229] width 44 height 15
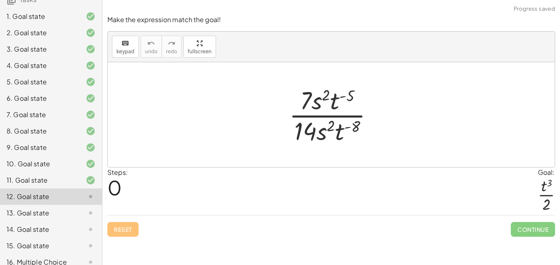
scroll to position [80, 0]
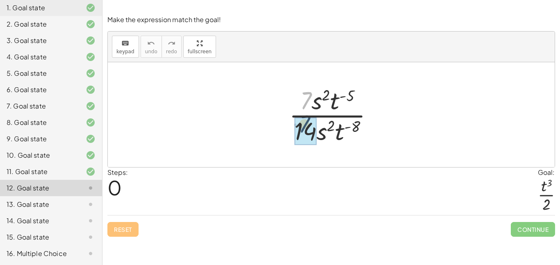
drag, startPoint x: 306, startPoint y: 107, endPoint x: 304, endPoint y: 131, distance: 24.7
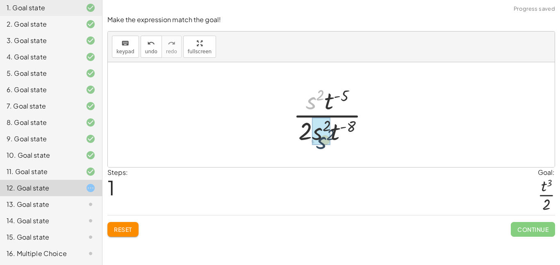
drag, startPoint x: 313, startPoint y: 107, endPoint x: 322, endPoint y: 145, distance: 38.8
click at [322, 145] on div at bounding box center [334, 114] width 91 height 63
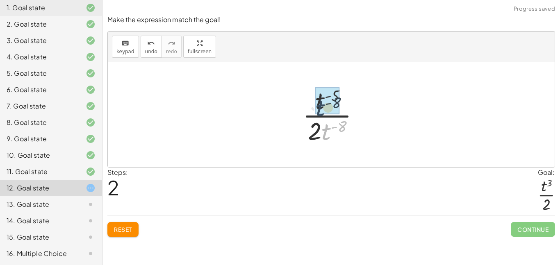
drag, startPoint x: 326, startPoint y: 132, endPoint x: 318, endPoint y: 92, distance: 40.6
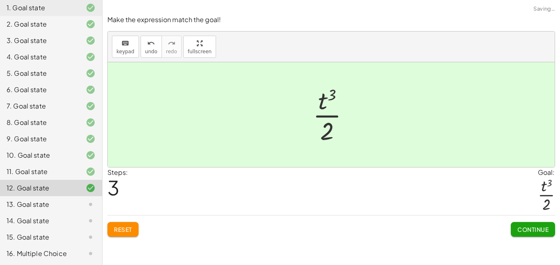
click at [524, 224] on button "Continue" at bounding box center [533, 229] width 44 height 15
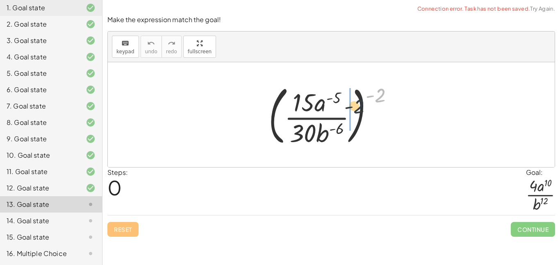
drag, startPoint x: 379, startPoint y: 86, endPoint x: 311, endPoint y: 114, distance: 73.0
click at [311, 114] on div at bounding box center [335, 115] width 140 height 68
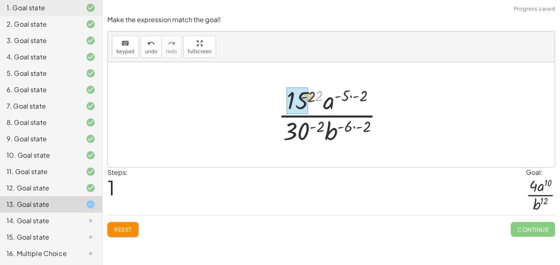
drag, startPoint x: 316, startPoint y: 98, endPoint x: 301, endPoint y: 100, distance: 15.3
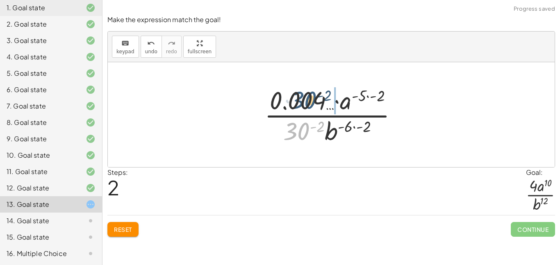
drag, startPoint x: 306, startPoint y: 131, endPoint x: 312, endPoint y: 102, distance: 29.9
click at [312, 102] on div at bounding box center [334, 114] width 148 height 63
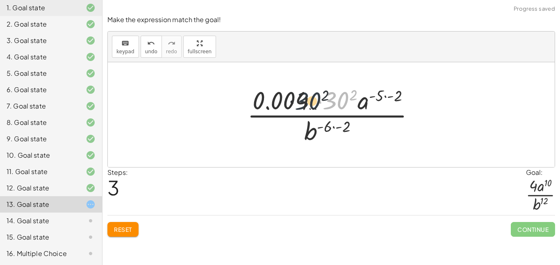
drag, startPoint x: 346, startPoint y: 98, endPoint x: 299, endPoint y: 98, distance: 47.6
click at [299, 98] on div at bounding box center [334, 114] width 183 height 63
drag, startPoint x: 350, startPoint y: 94, endPoint x: 336, endPoint y: 101, distance: 15.8
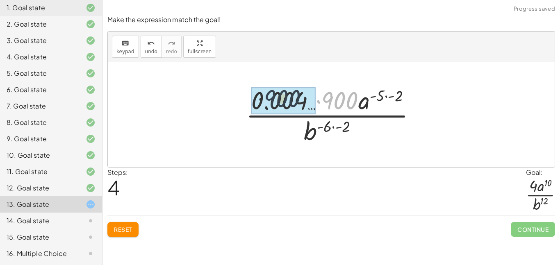
drag, startPoint x: 340, startPoint y: 100, endPoint x: 277, endPoint y: 98, distance: 63.2
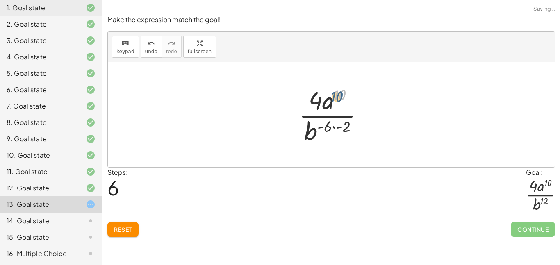
click at [337, 92] on div at bounding box center [335, 114] width 80 height 63
drag, startPoint x: 341, startPoint y: 125, endPoint x: 326, endPoint y: 125, distance: 15.2
click at [326, 125] on div at bounding box center [335, 114] width 80 height 63
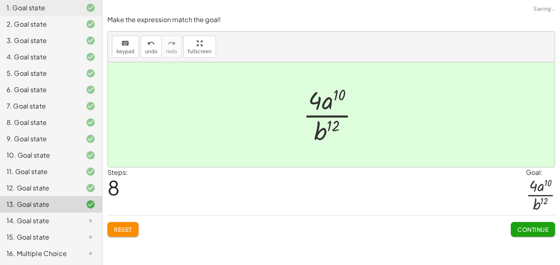
click at [519, 228] on span "Continue" at bounding box center [533, 229] width 31 height 7
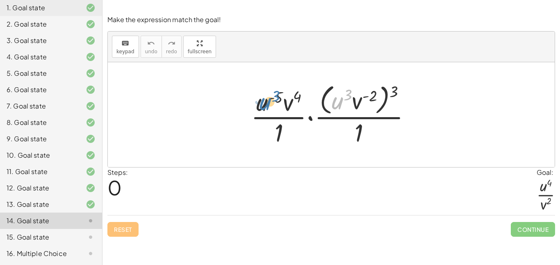
drag, startPoint x: 340, startPoint y: 106, endPoint x: 262, endPoint y: 108, distance: 78.4
click at [262, 108] on div at bounding box center [334, 114] width 175 height 67
